Goal: Task Accomplishment & Management: Use online tool/utility

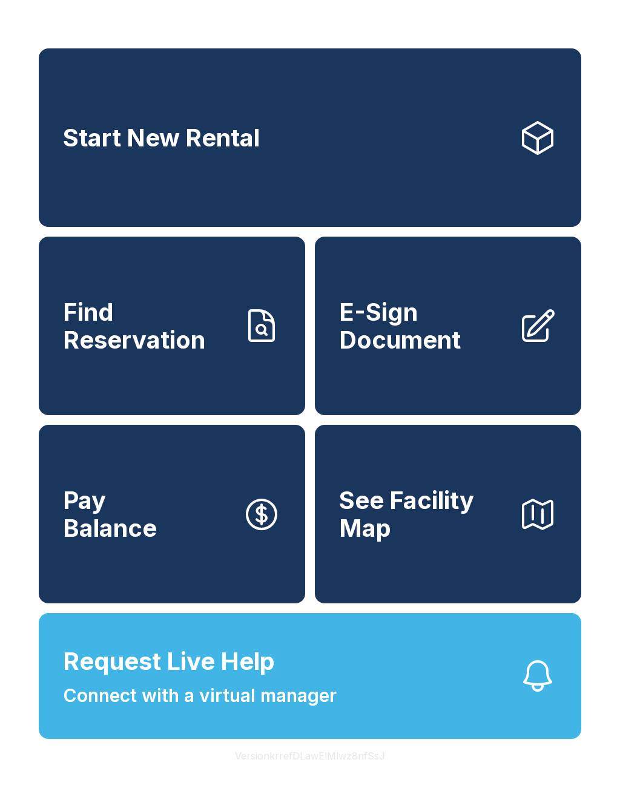
click at [304, 133] on link "Start New Rental" at bounding box center [310, 137] width 542 height 178
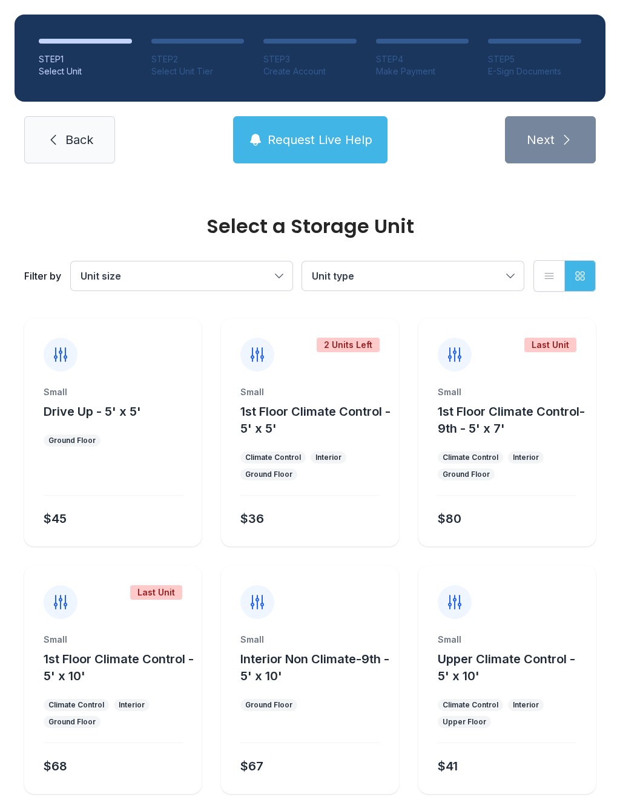
click at [83, 138] on span "Back" at bounding box center [79, 139] width 28 height 17
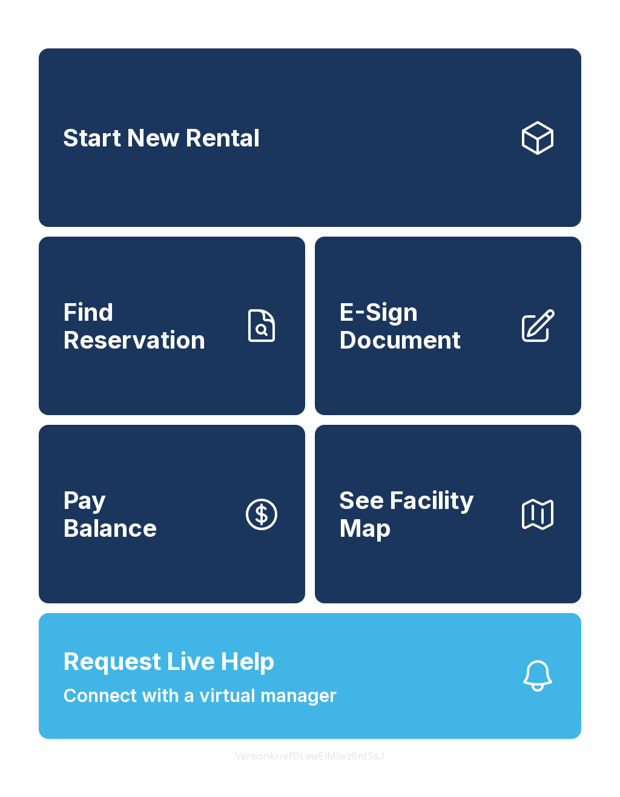
click at [151, 349] on span "Find Reservation" at bounding box center [147, 325] width 169 height 55
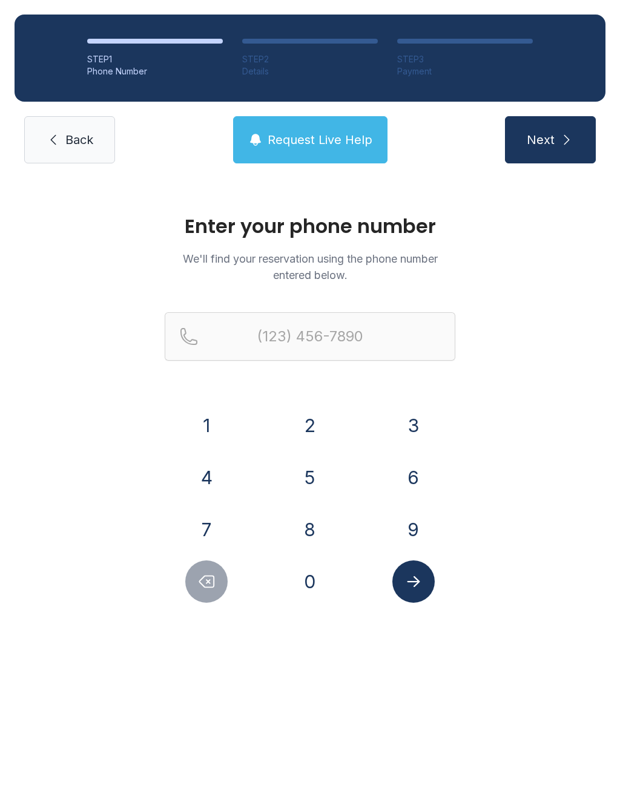
click at [417, 528] on button "9" at bounding box center [413, 529] width 42 height 42
click at [214, 479] on button "4" at bounding box center [206, 477] width 42 height 42
click at [208, 412] on button "1" at bounding box center [206, 425] width 42 height 42
click at [414, 421] on button "3" at bounding box center [413, 425] width 42 height 42
click at [211, 485] on button "4" at bounding box center [206, 477] width 42 height 42
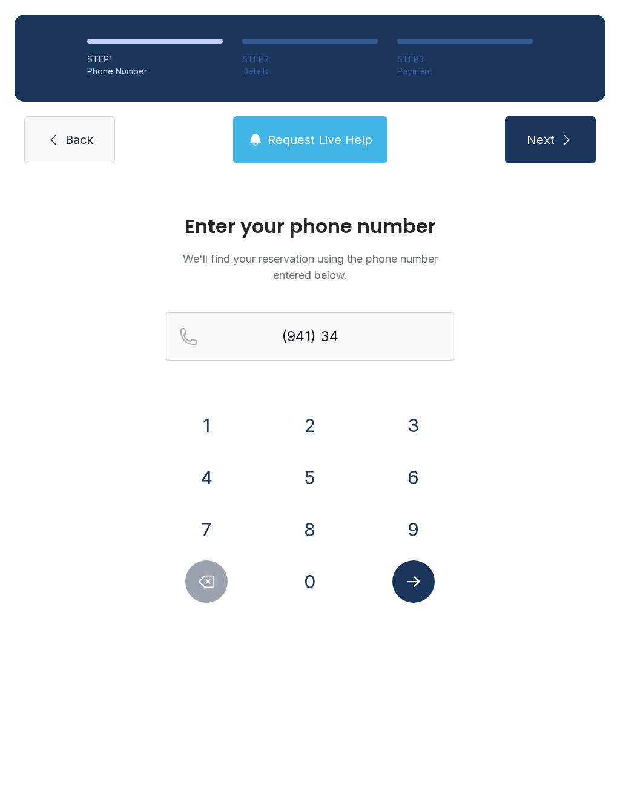
click at [315, 534] on button "8" at bounding box center [310, 529] width 42 height 42
click at [414, 532] on button "9" at bounding box center [413, 529] width 42 height 42
click at [304, 469] on button "5" at bounding box center [310, 477] width 42 height 42
click at [322, 525] on button "8" at bounding box center [310, 529] width 42 height 42
click at [204, 416] on button "1" at bounding box center [206, 425] width 42 height 42
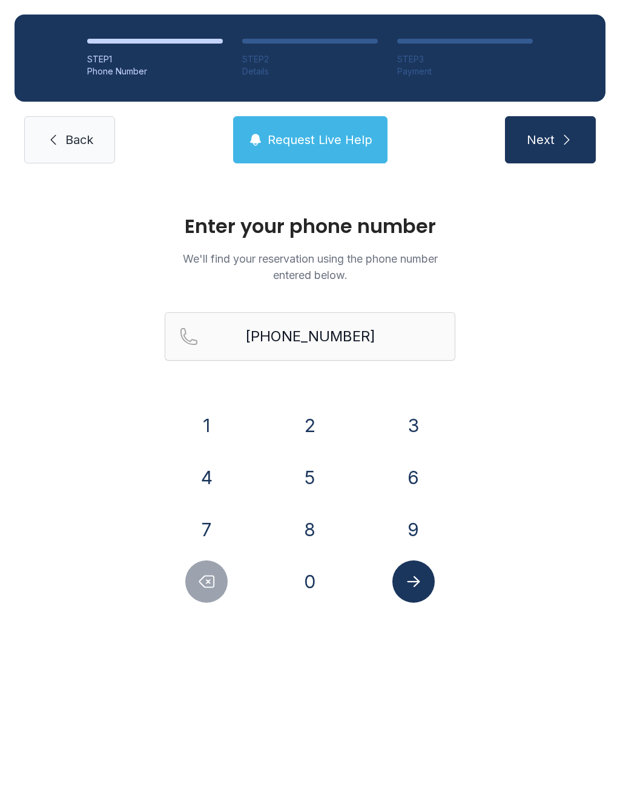
click at [411, 591] on button "Submit lookup form" at bounding box center [413, 581] width 42 height 42
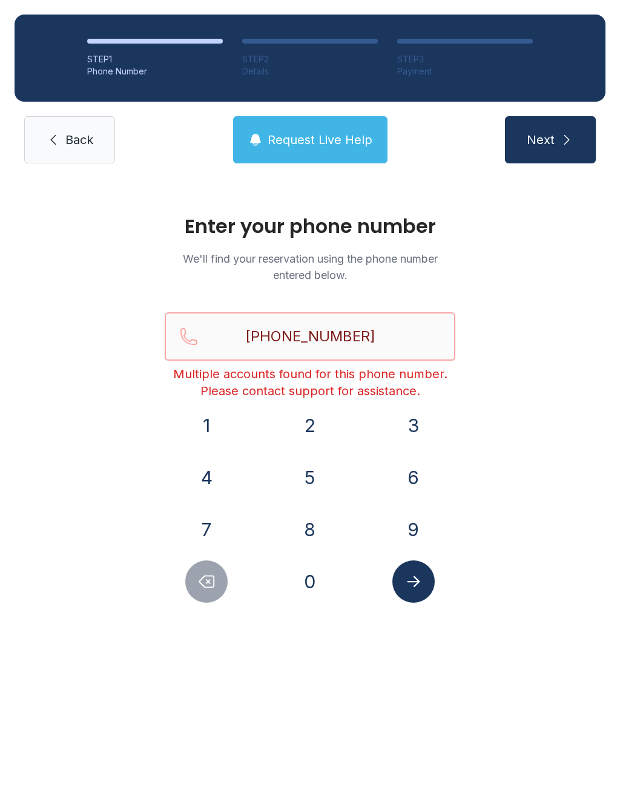
click at [399, 338] on input "[PHONE_NUMBER]" at bounding box center [310, 336] width 290 height 48
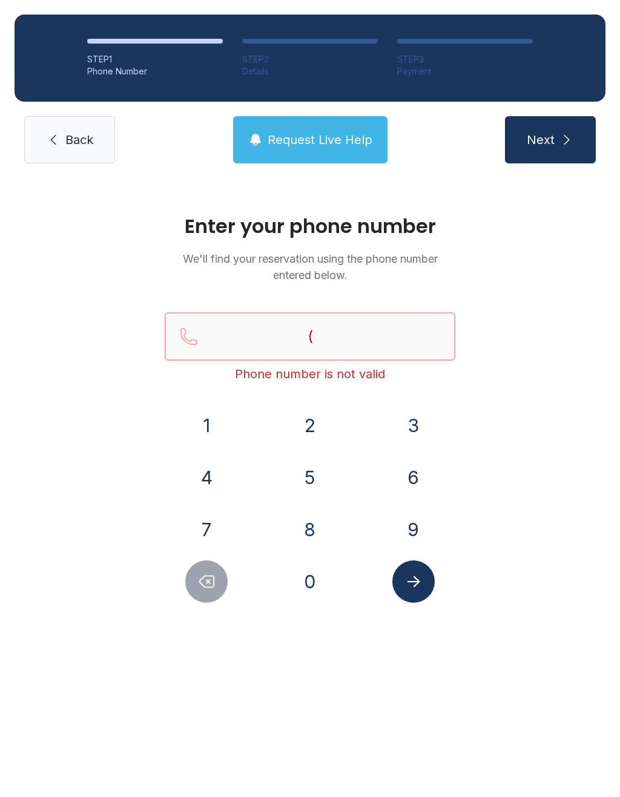
click at [375, 345] on input "(" at bounding box center [310, 336] width 290 height 48
type input "("
click at [75, 155] on link "Back" at bounding box center [69, 139] width 91 height 47
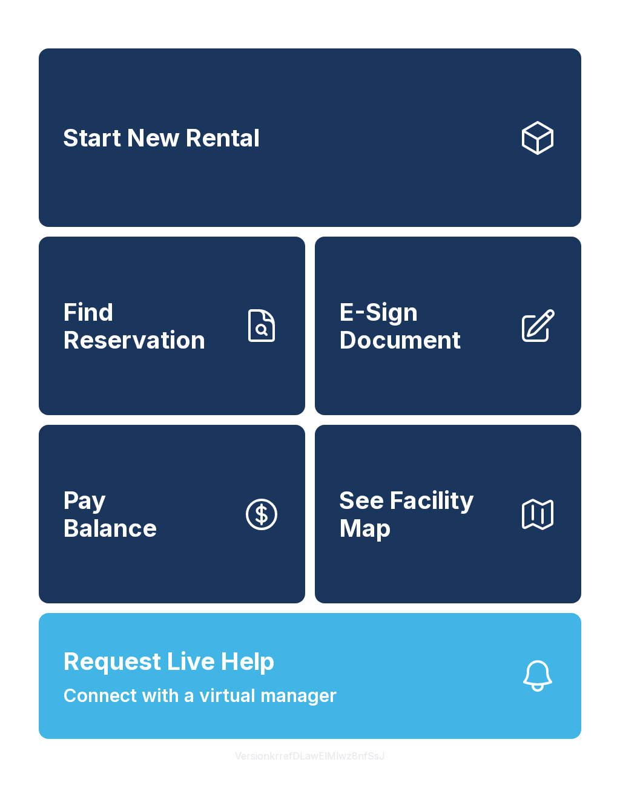
click at [183, 353] on span "Find Reservation" at bounding box center [147, 325] width 169 height 55
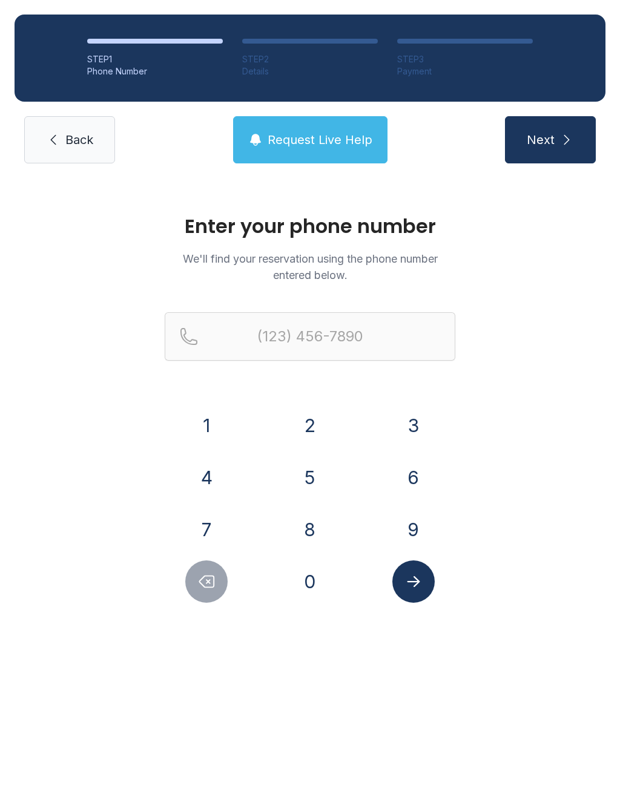
click at [74, 146] on span "Back" at bounding box center [79, 139] width 28 height 17
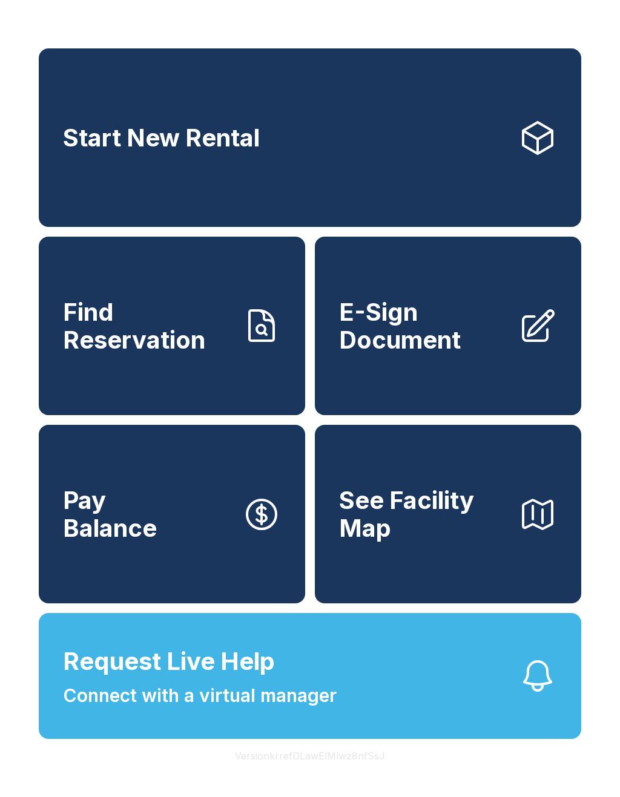
click at [437, 338] on span "E-Sign Document" at bounding box center [423, 325] width 169 height 55
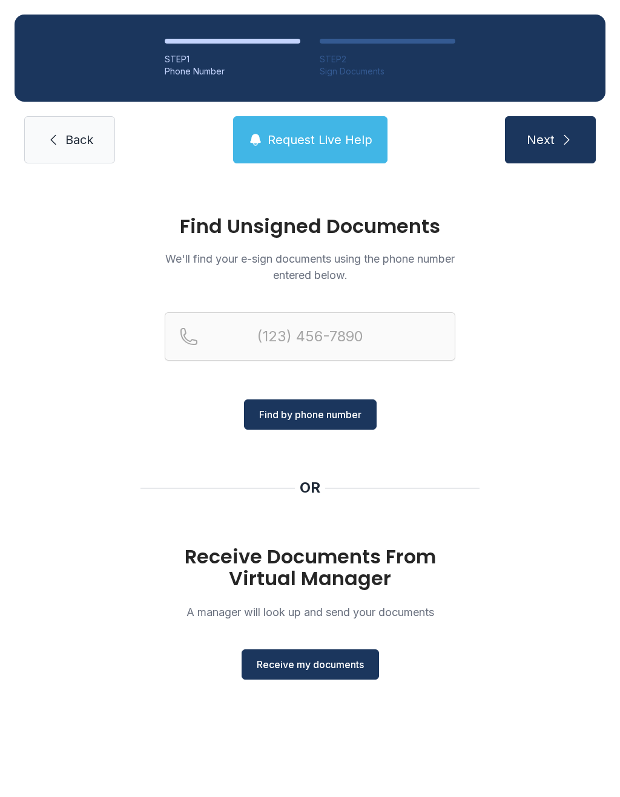
click at [310, 670] on span "Receive my documents" at bounding box center [310, 664] width 107 height 15
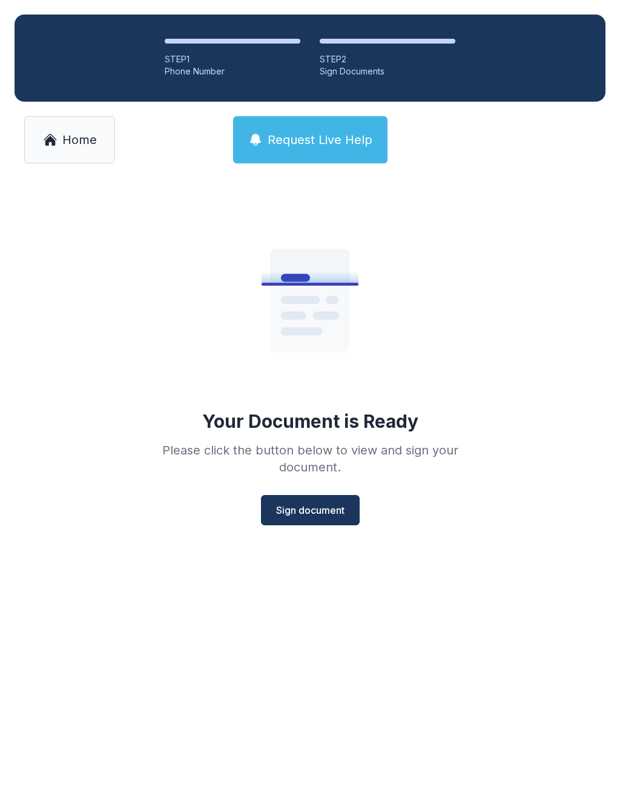
click at [321, 518] on button "Sign document" at bounding box center [310, 510] width 99 height 30
click at [91, 143] on span "Home" at bounding box center [79, 139] width 34 height 17
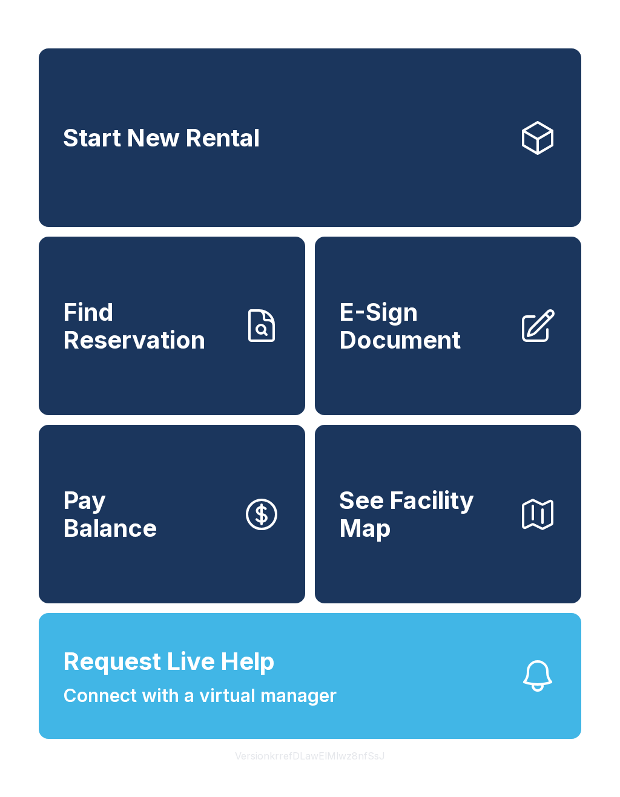
click at [171, 353] on span "Find Reservation" at bounding box center [147, 325] width 169 height 55
